Goal: Task Accomplishment & Management: Manage account settings

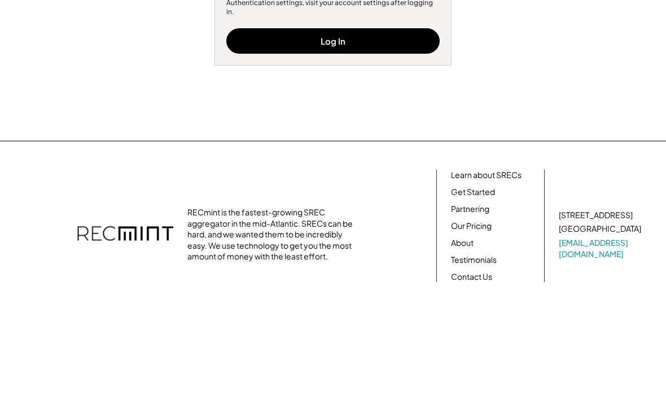
type input "******"
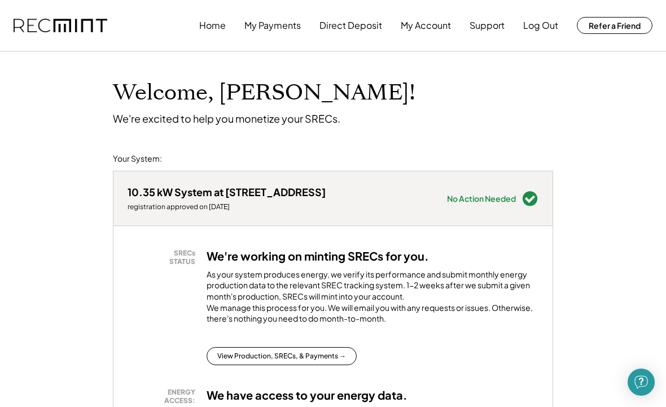
click at [272, 18] on button "My Payments" at bounding box center [273, 25] width 56 height 23
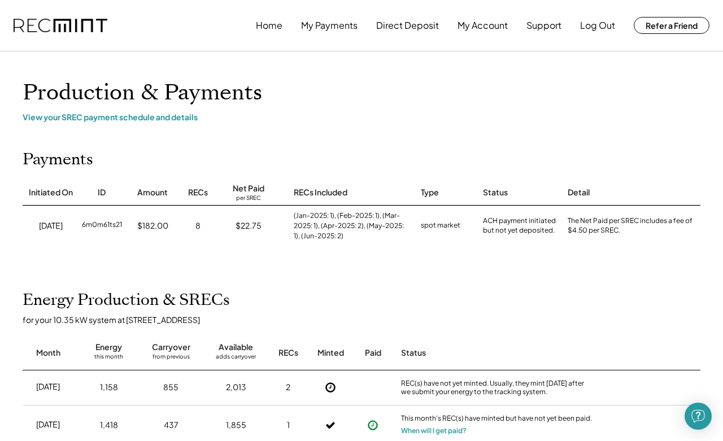
click at [600, 21] on button "Log Out" at bounding box center [597, 25] width 35 height 23
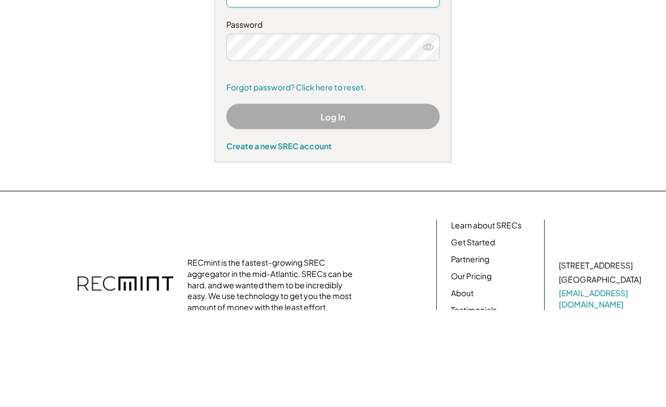
scroll to position [97, 0]
